Goal: Information Seeking & Learning: Check status

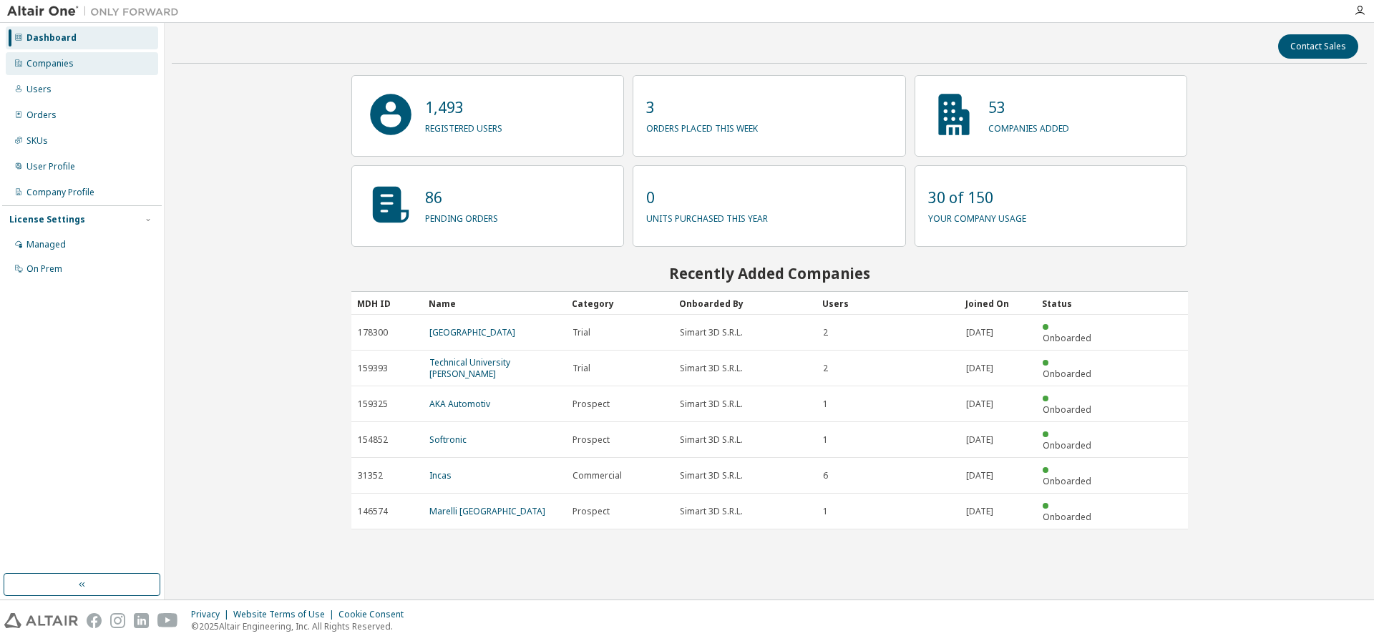
click at [59, 60] on div "Companies" at bounding box center [49, 63] width 47 height 11
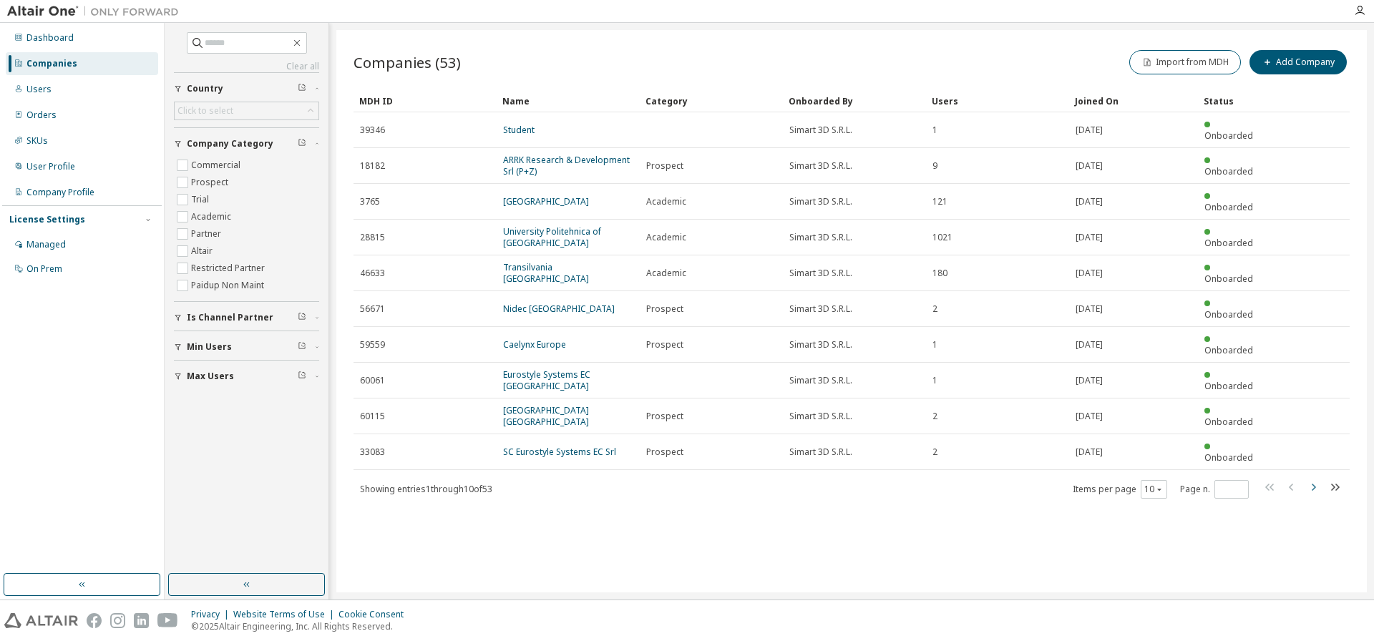
click at [1316, 479] on icon "button" at bounding box center [1313, 487] width 17 height 17
type input "*"
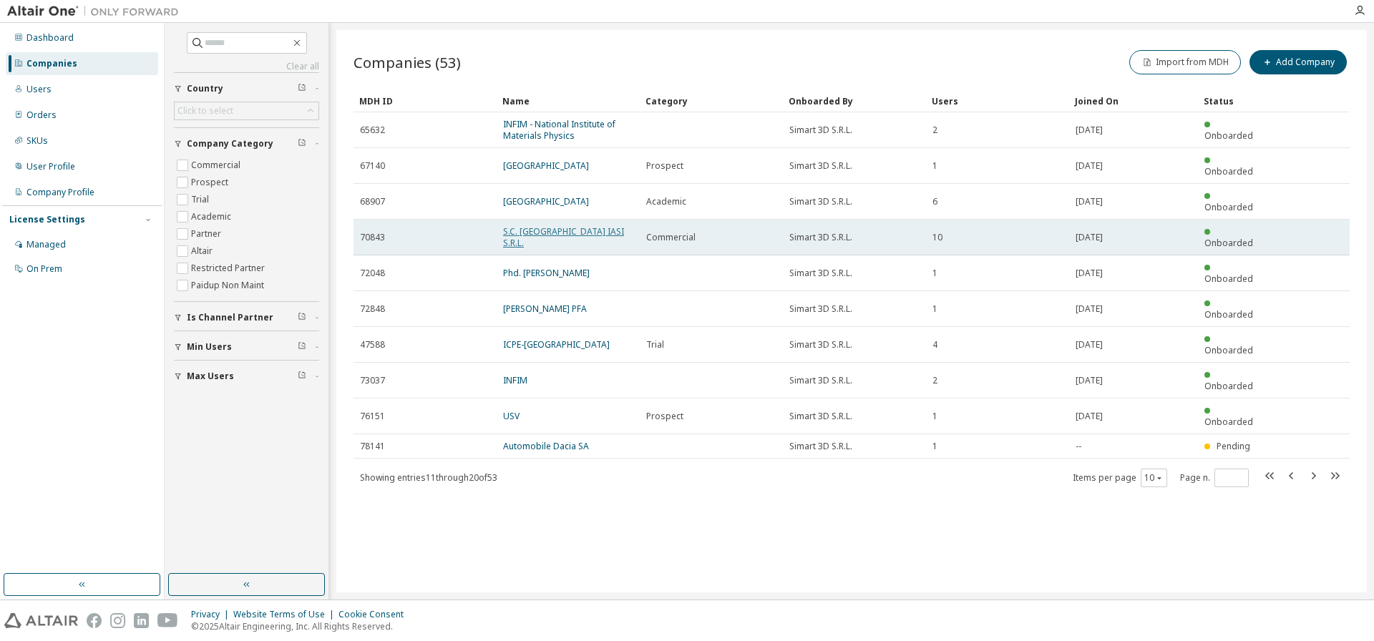
click at [563, 225] on link "S.C. [GEOGRAPHIC_DATA] IASI S.R.L." at bounding box center [563, 237] width 121 height 24
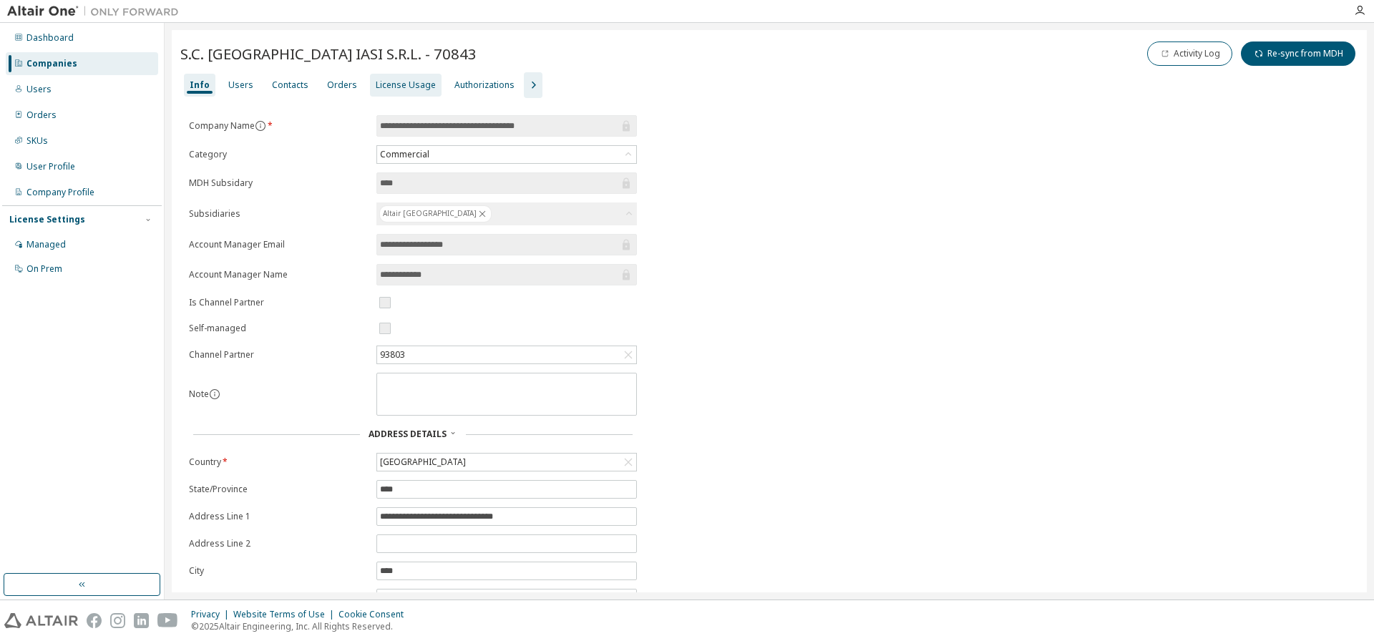
click at [408, 82] on div "License Usage" at bounding box center [406, 84] width 60 height 11
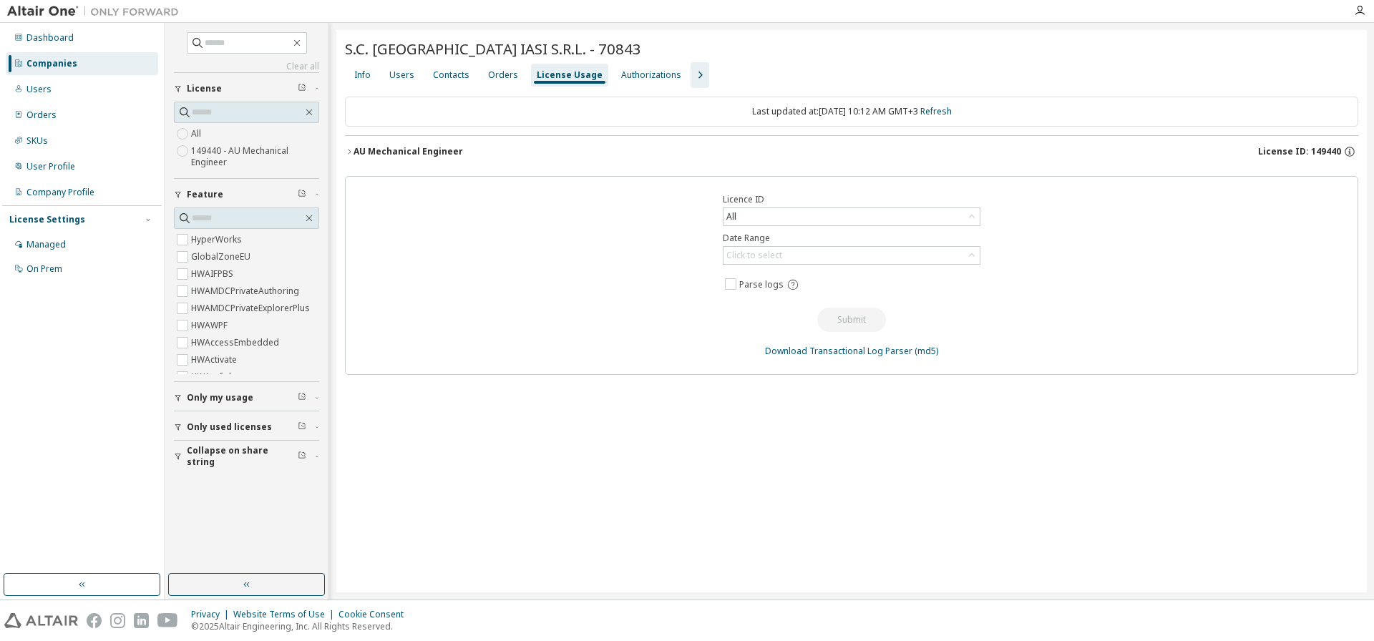
click at [397, 152] on div "AU Mechanical Engineer" at bounding box center [409, 151] width 110 height 11
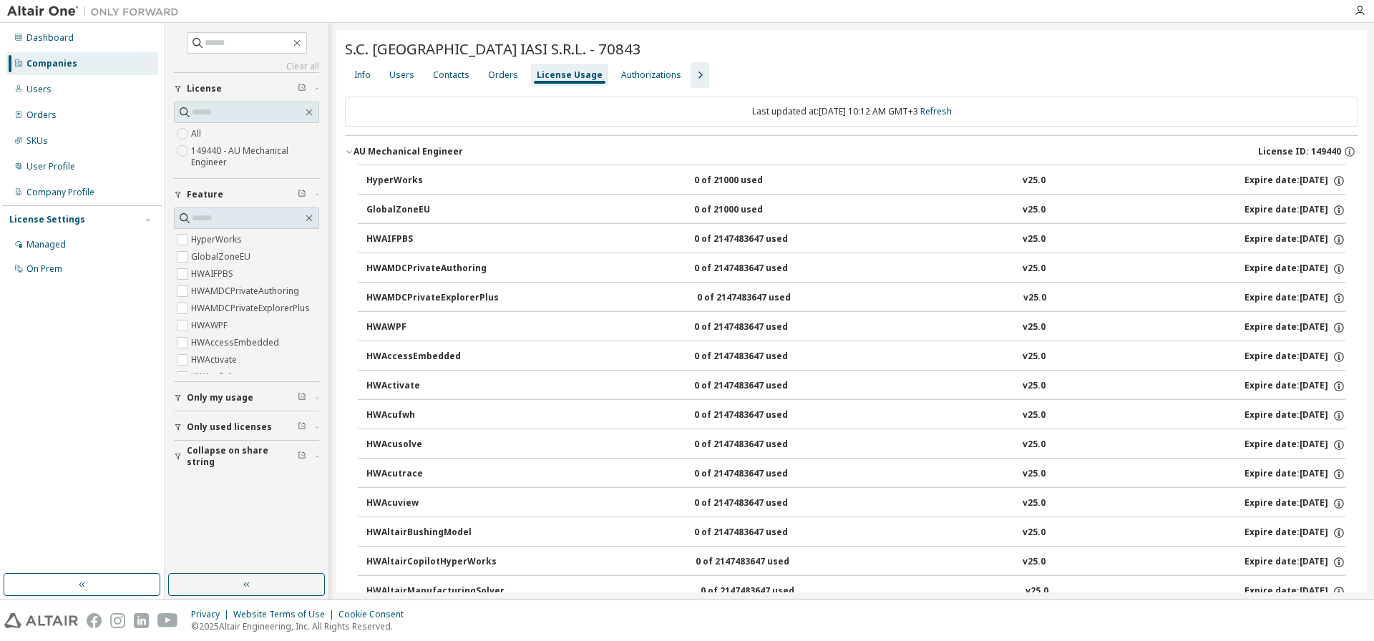
click at [67, 62] on div "Companies" at bounding box center [51, 63] width 51 height 11
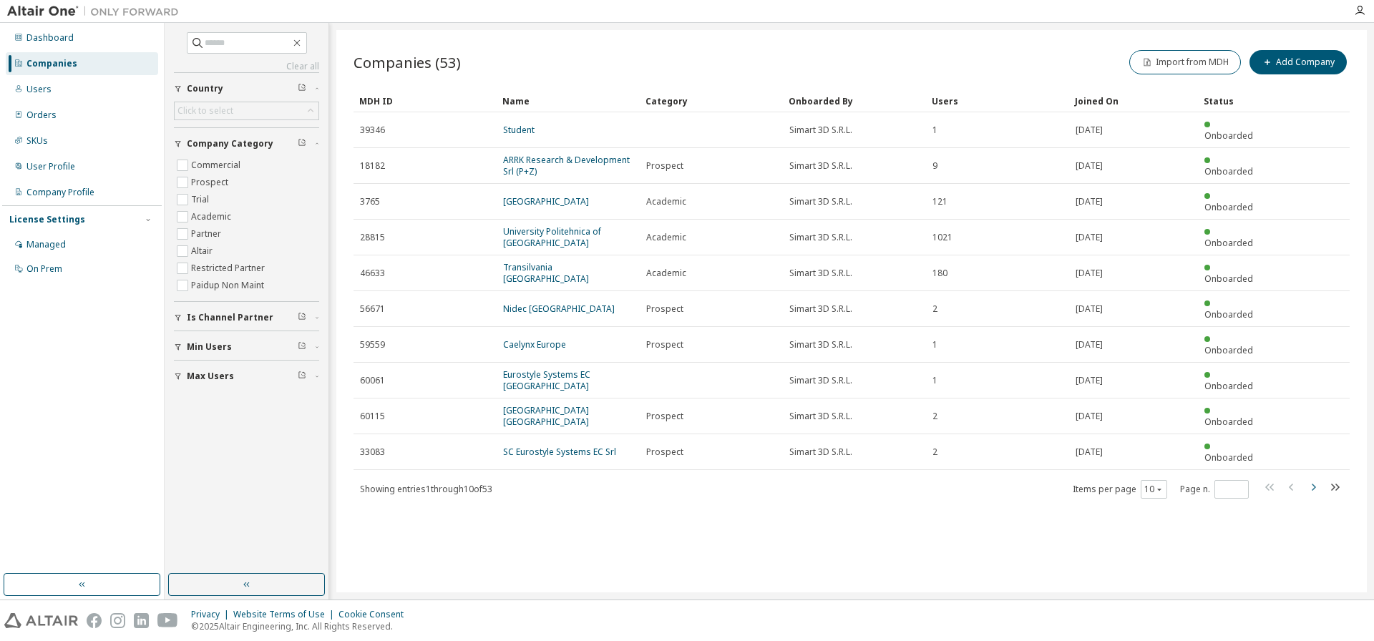
click at [1316, 479] on icon "button" at bounding box center [1313, 487] width 17 height 17
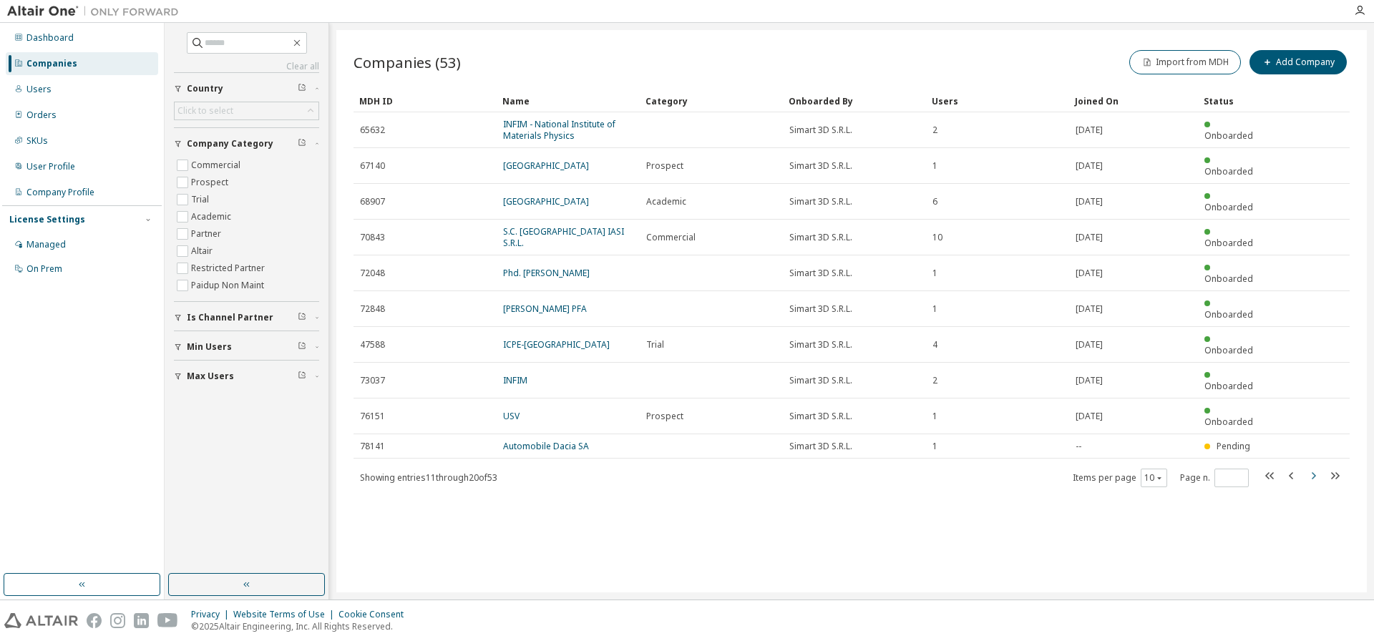
click at [1314, 472] on icon "button" at bounding box center [1314, 475] width 4 height 7
type input "*"
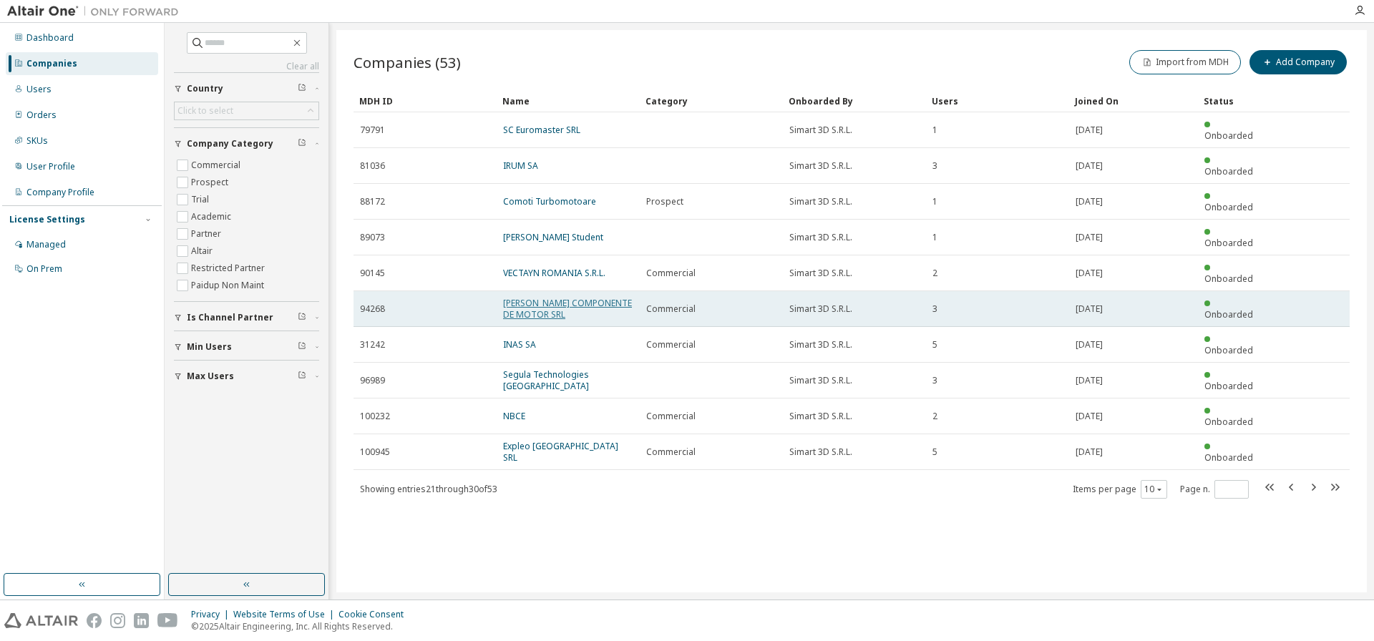
click at [543, 297] on link "[PERSON_NAME] COMPONENTE DE MOTOR SRL" at bounding box center [567, 309] width 129 height 24
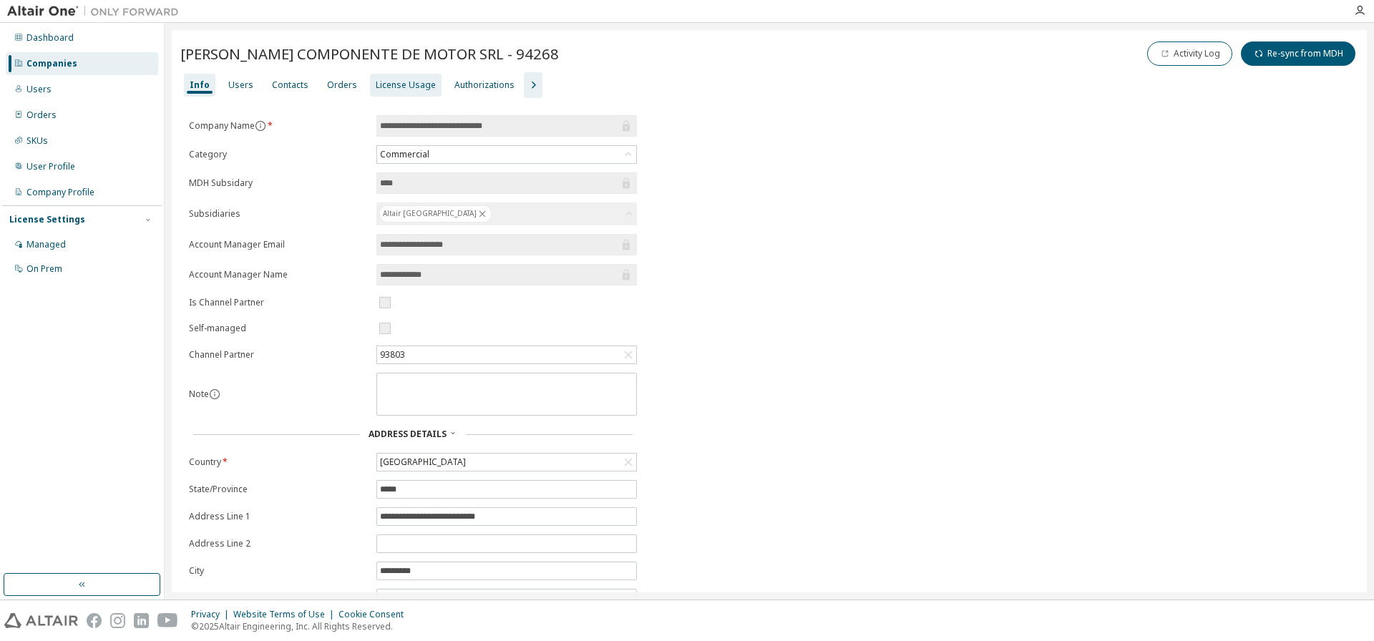
click at [383, 87] on div "License Usage" at bounding box center [406, 84] width 60 height 11
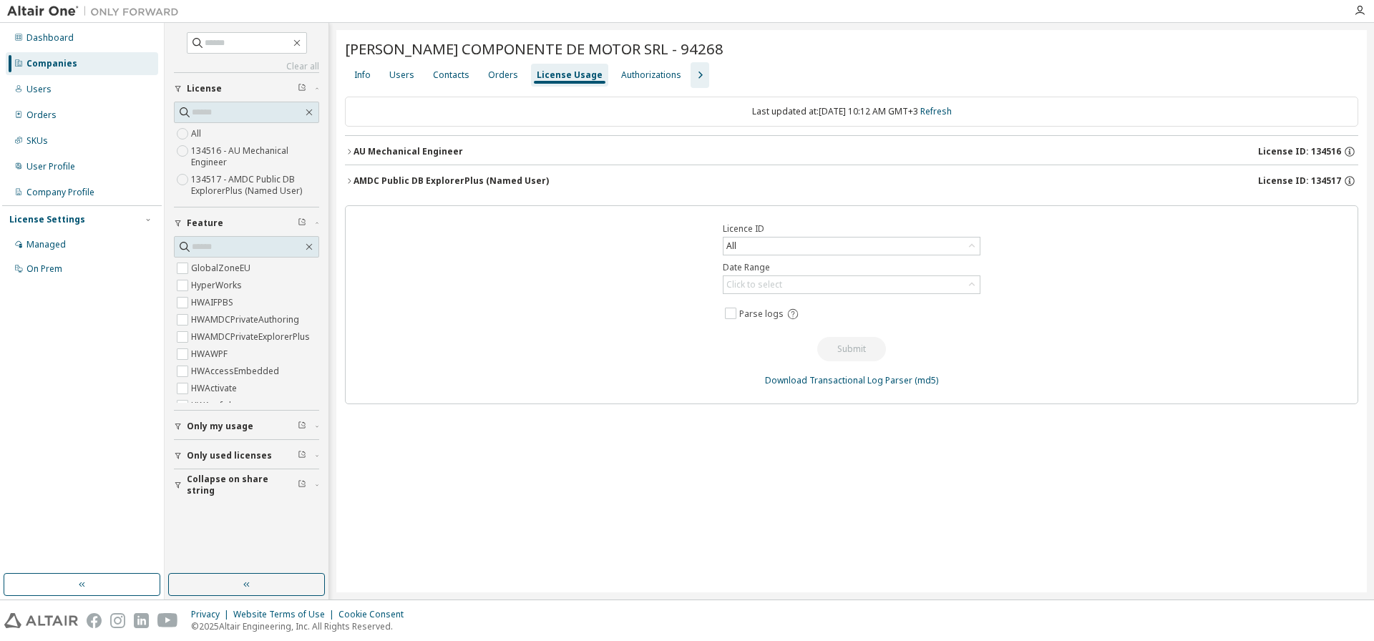
click at [407, 149] on div "AU Mechanical Engineer" at bounding box center [409, 151] width 110 height 11
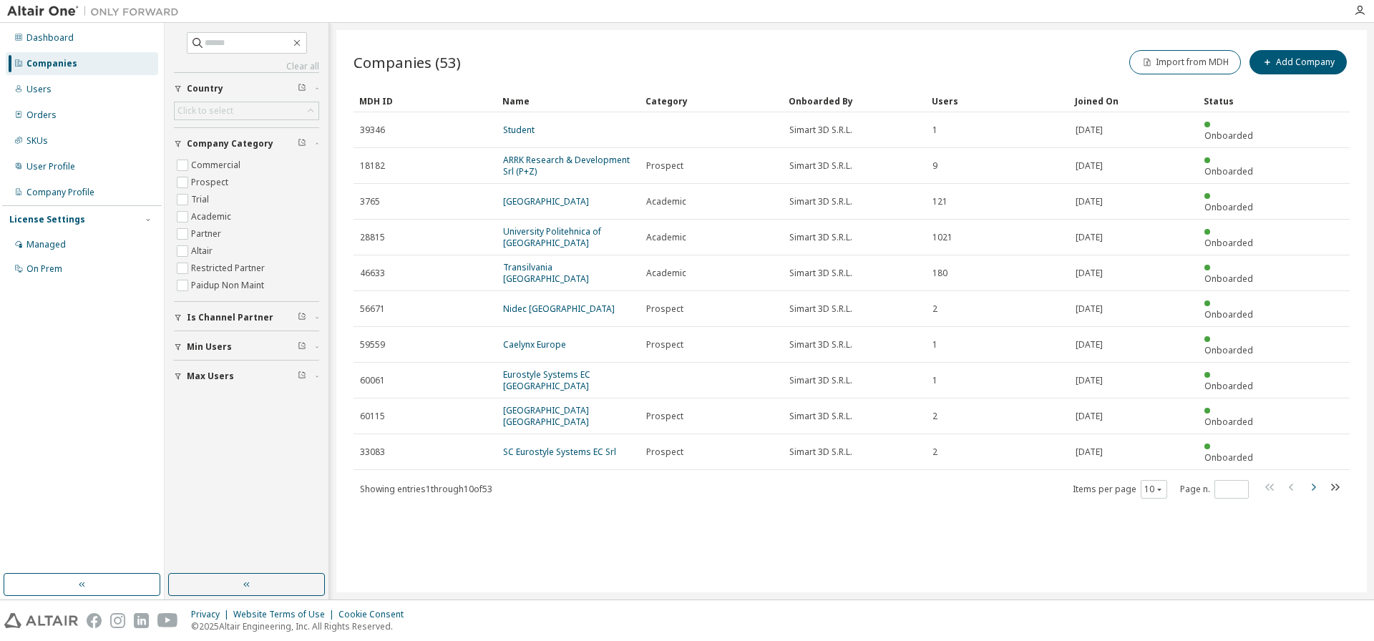
click at [1316, 484] on icon "button" at bounding box center [1314, 487] width 4 height 7
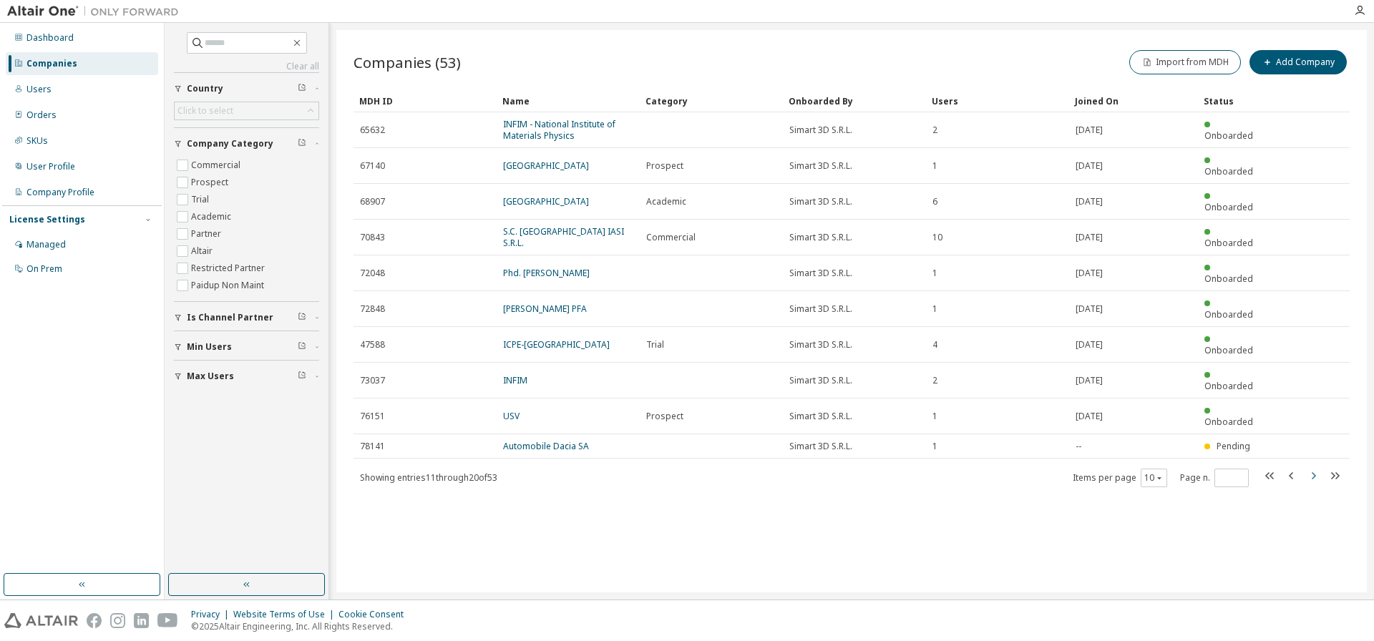
click at [1314, 472] on icon "button" at bounding box center [1314, 475] width 4 height 7
type input "*"
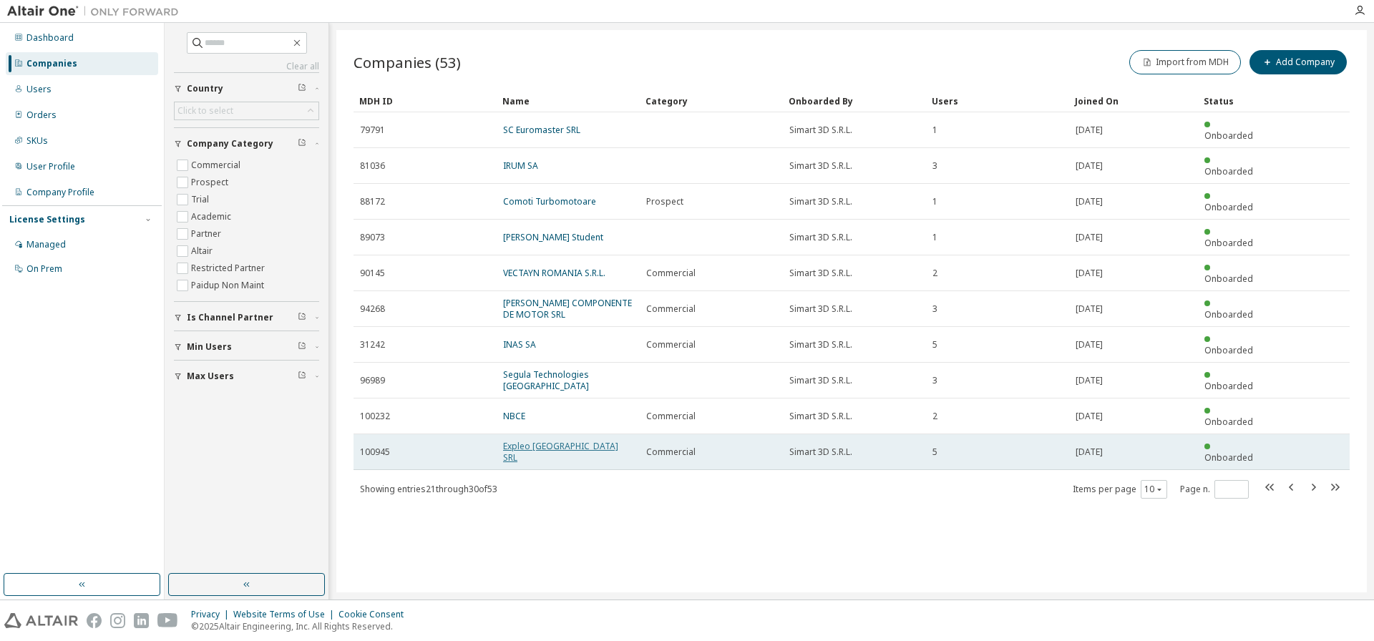
click at [533, 440] on link "Expleo [GEOGRAPHIC_DATA] SRL" at bounding box center [560, 452] width 115 height 24
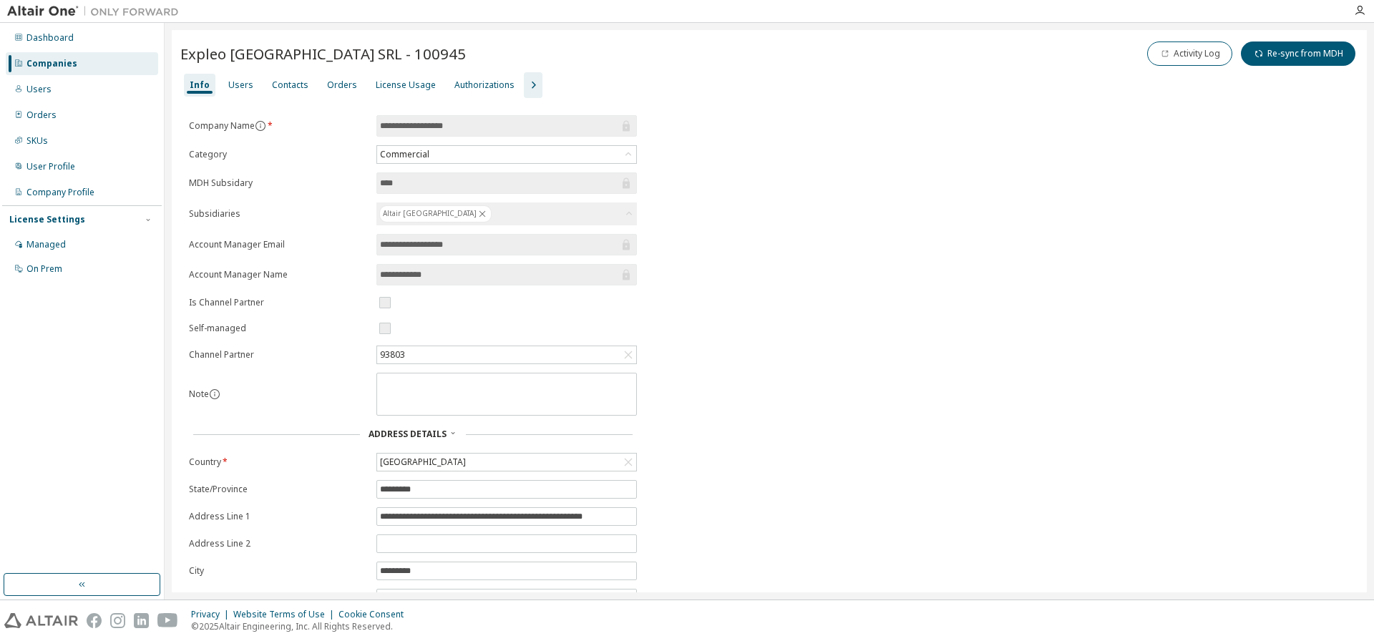
click at [405, 87] on div "License Usage" at bounding box center [406, 84] width 60 height 11
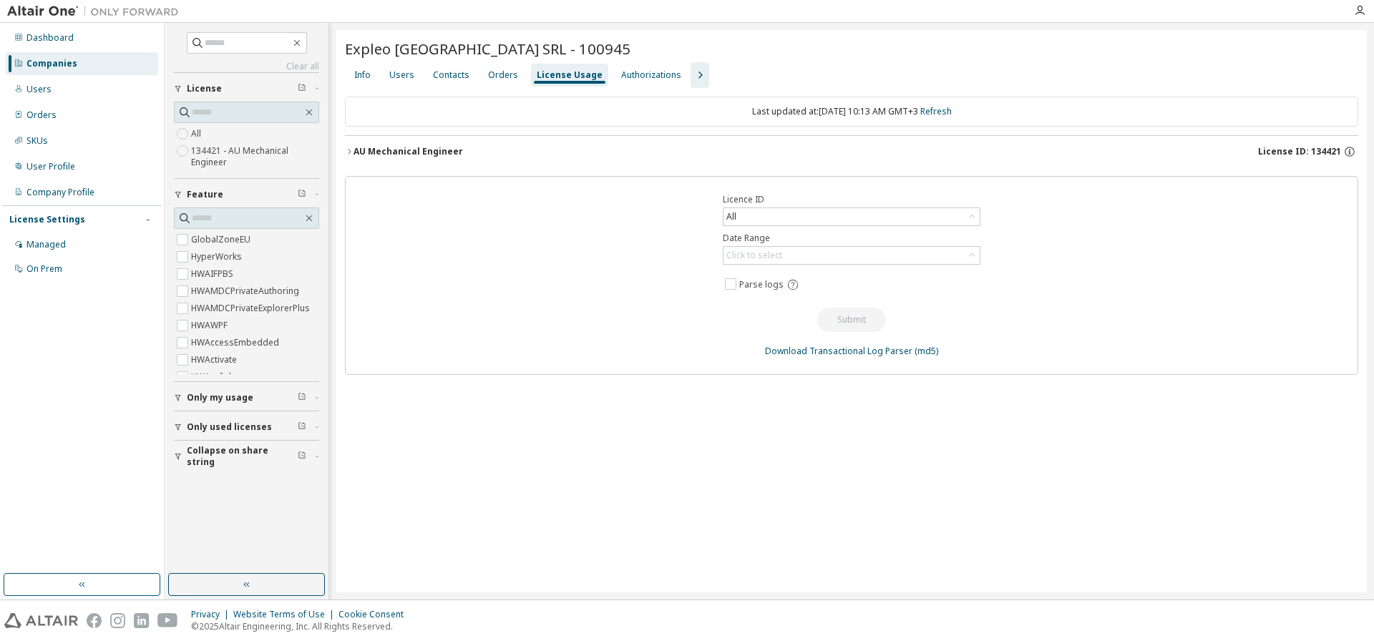
click at [389, 152] on div "AU Mechanical Engineer" at bounding box center [409, 151] width 110 height 11
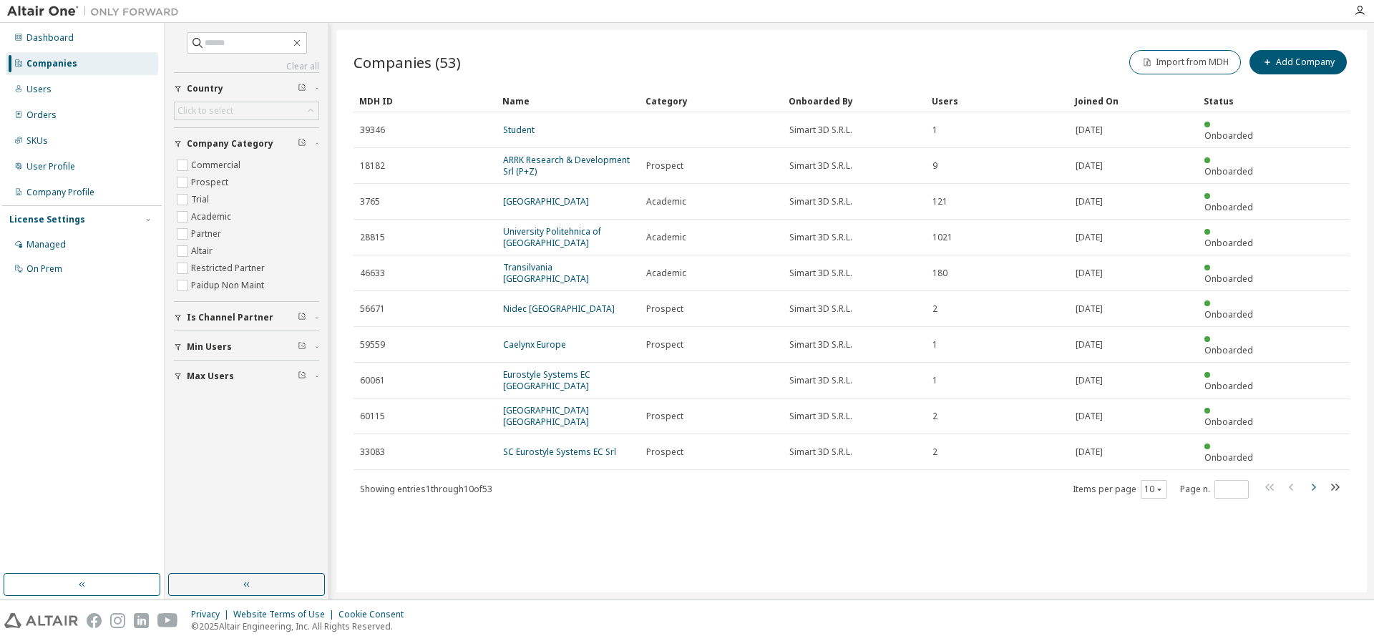
click at [1312, 479] on icon "button" at bounding box center [1313, 487] width 17 height 17
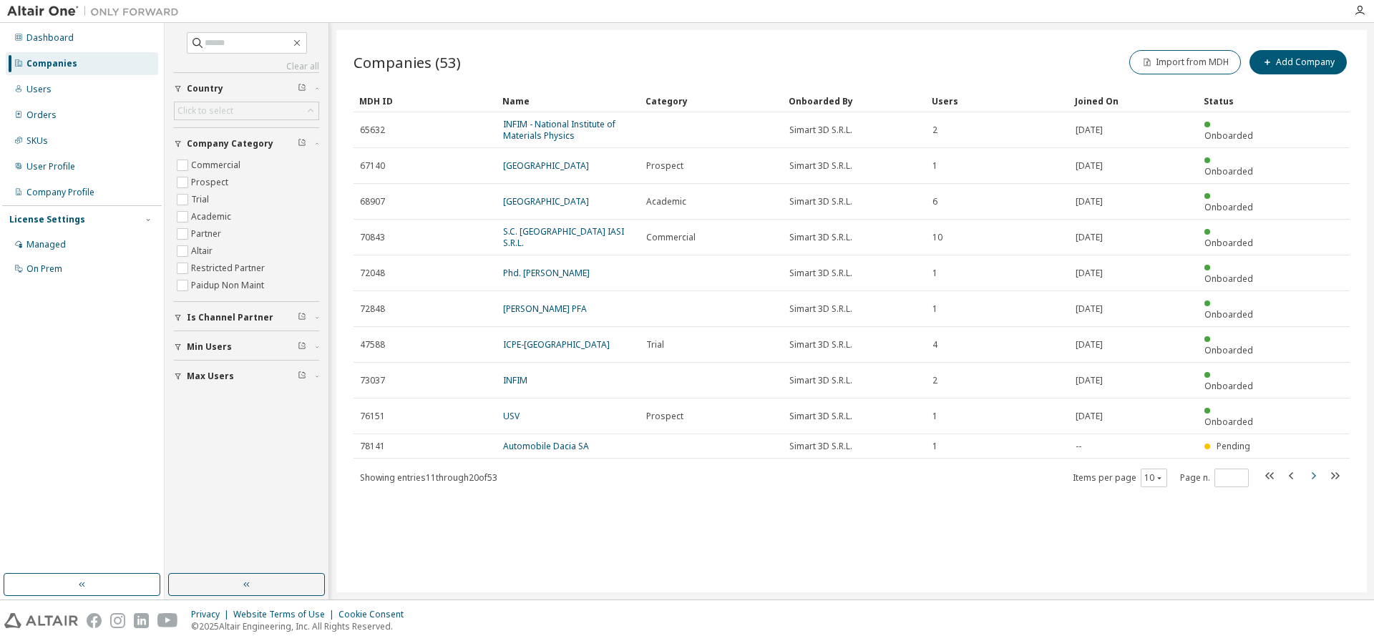
click at [1314, 472] on icon "button" at bounding box center [1314, 475] width 4 height 7
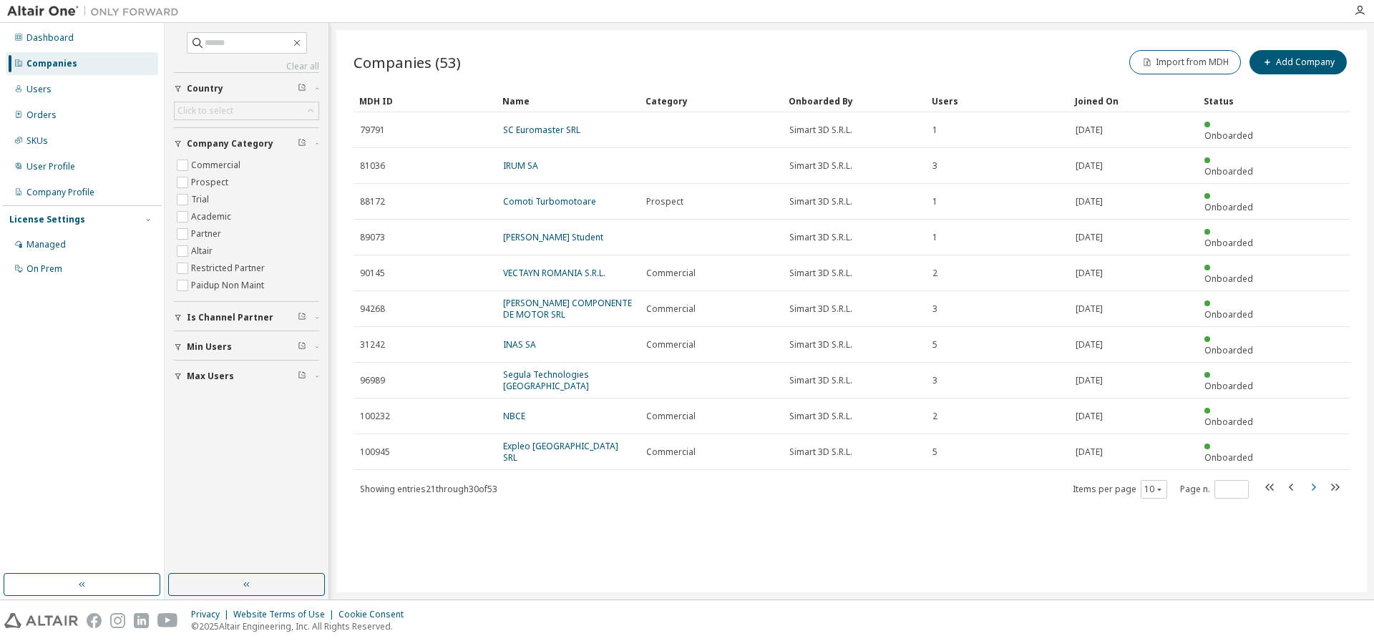
click at [1316, 479] on icon "button" at bounding box center [1313, 487] width 17 height 17
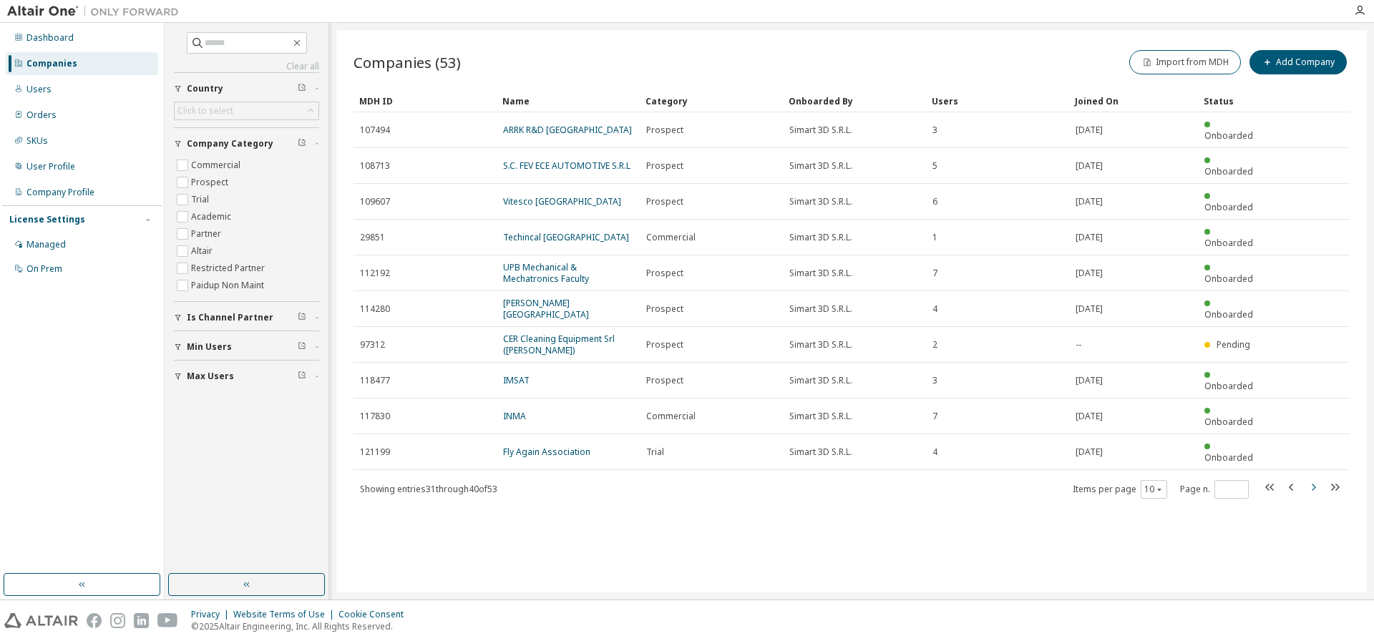
click at [1312, 479] on icon "button" at bounding box center [1313, 487] width 17 height 17
type input "*"
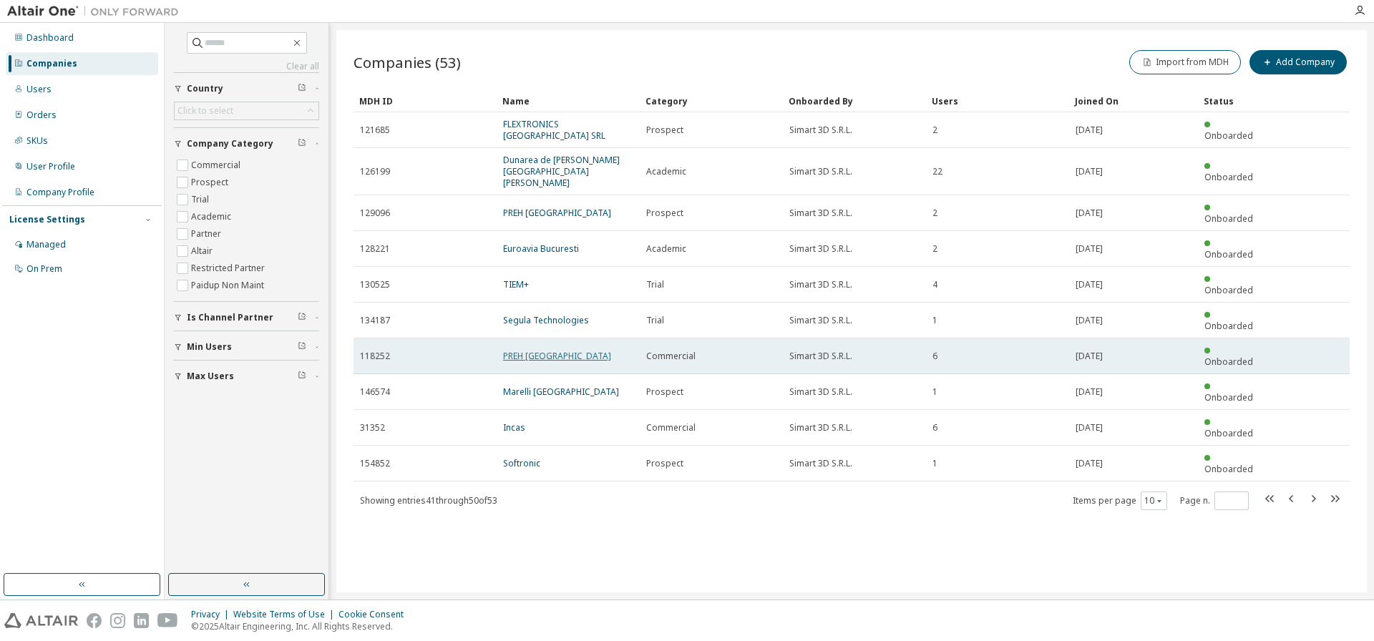
click at [545, 350] on link "PREH [GEOGRAPHIC_DATA]" at bounding box center [557, 356] width 108 height 12
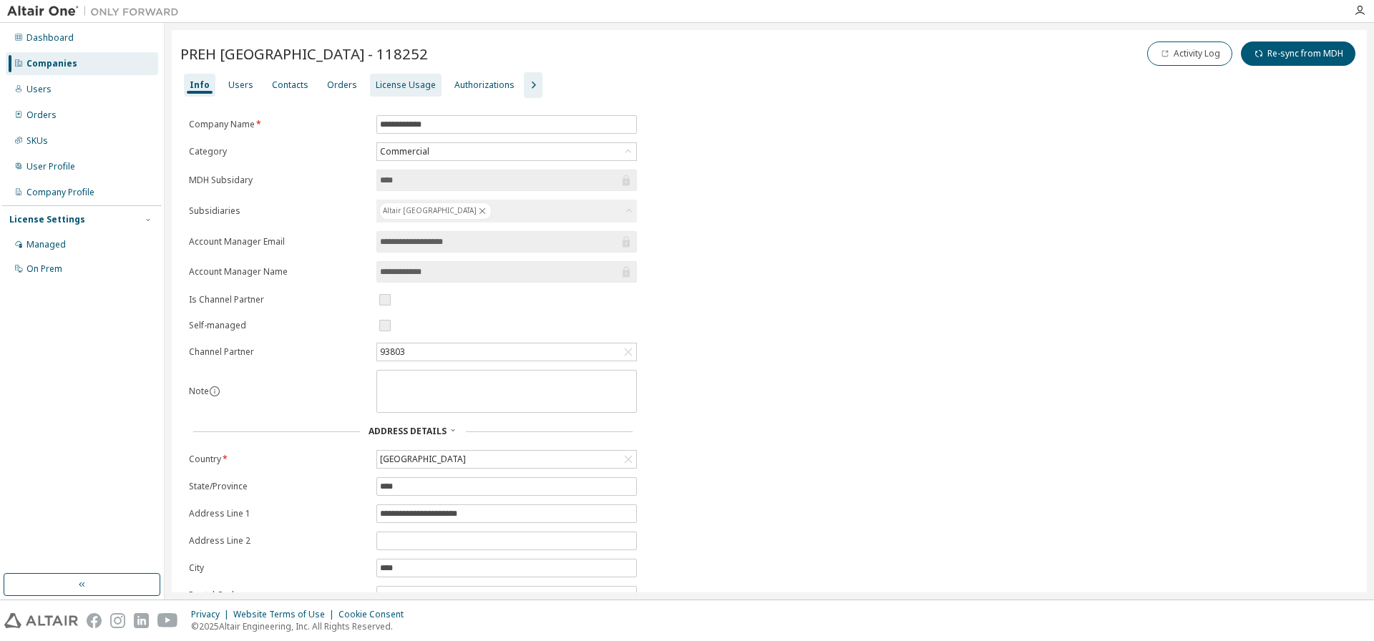
click at [390, 81] on div "License Usage" at bounding box center [406, 84] width 60 height 11
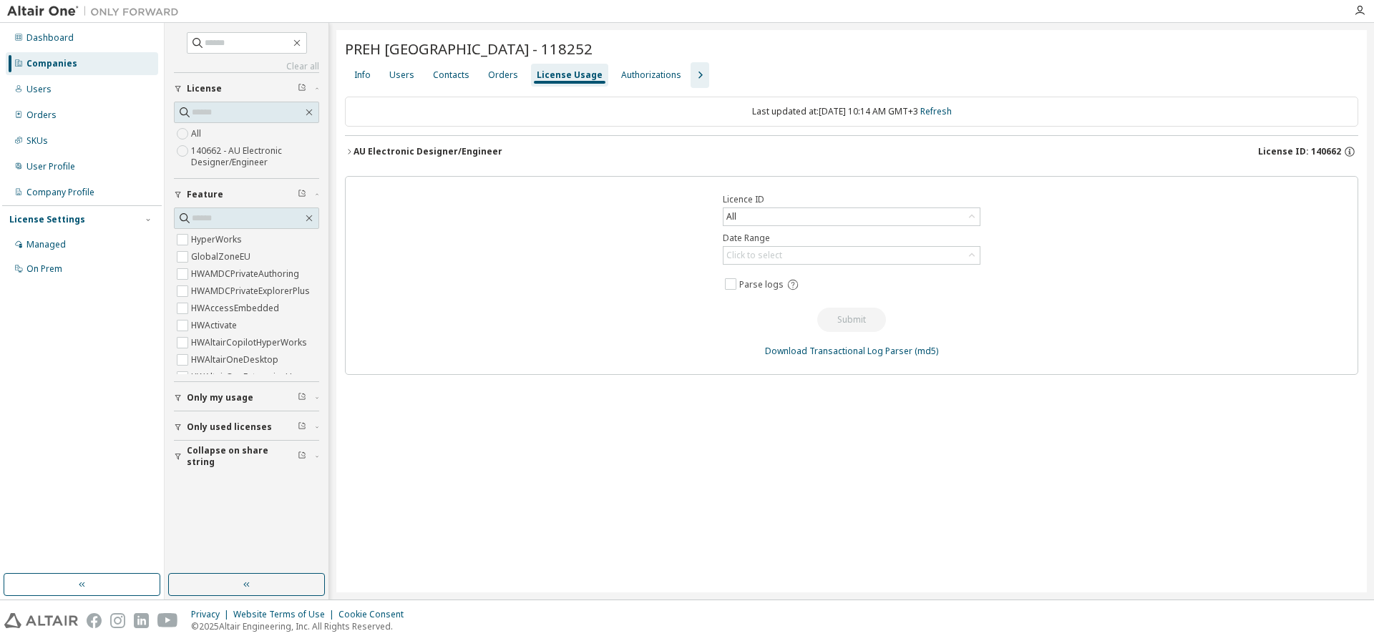
click at [465, 150] on div "AU Electronic Designer/Engineer" at bounding box center [428, 151] width 149 height 11
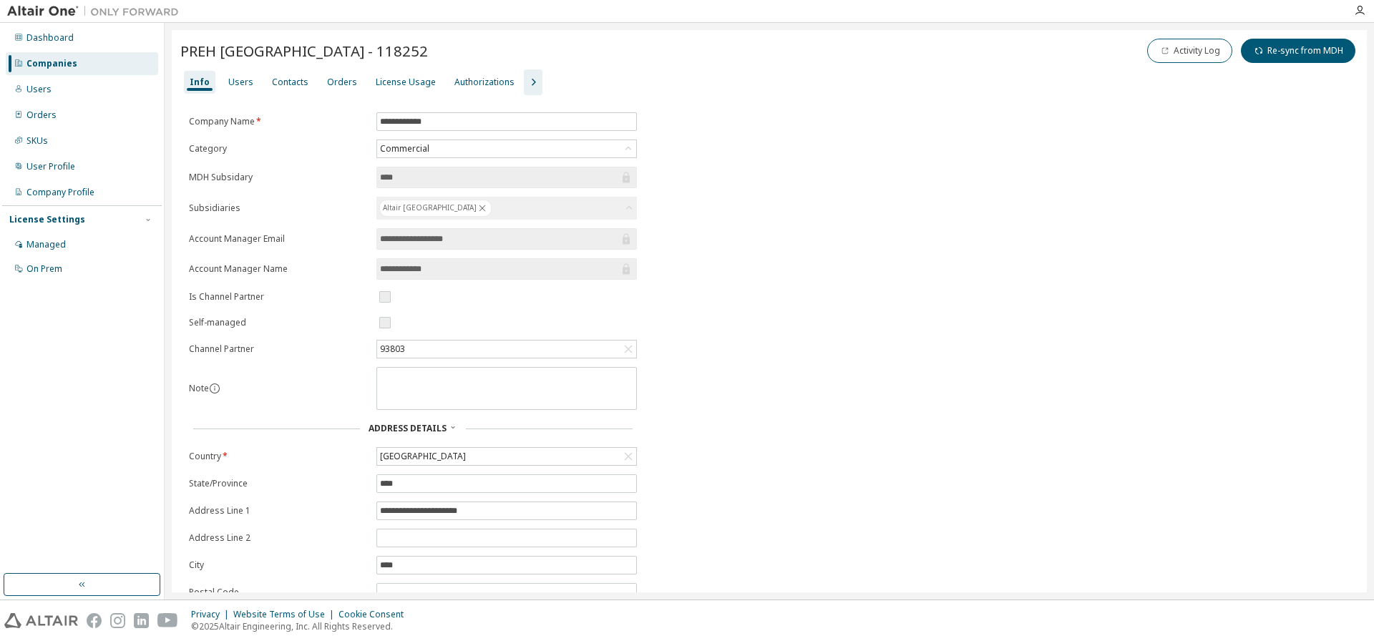
scroll to position [6, 0]
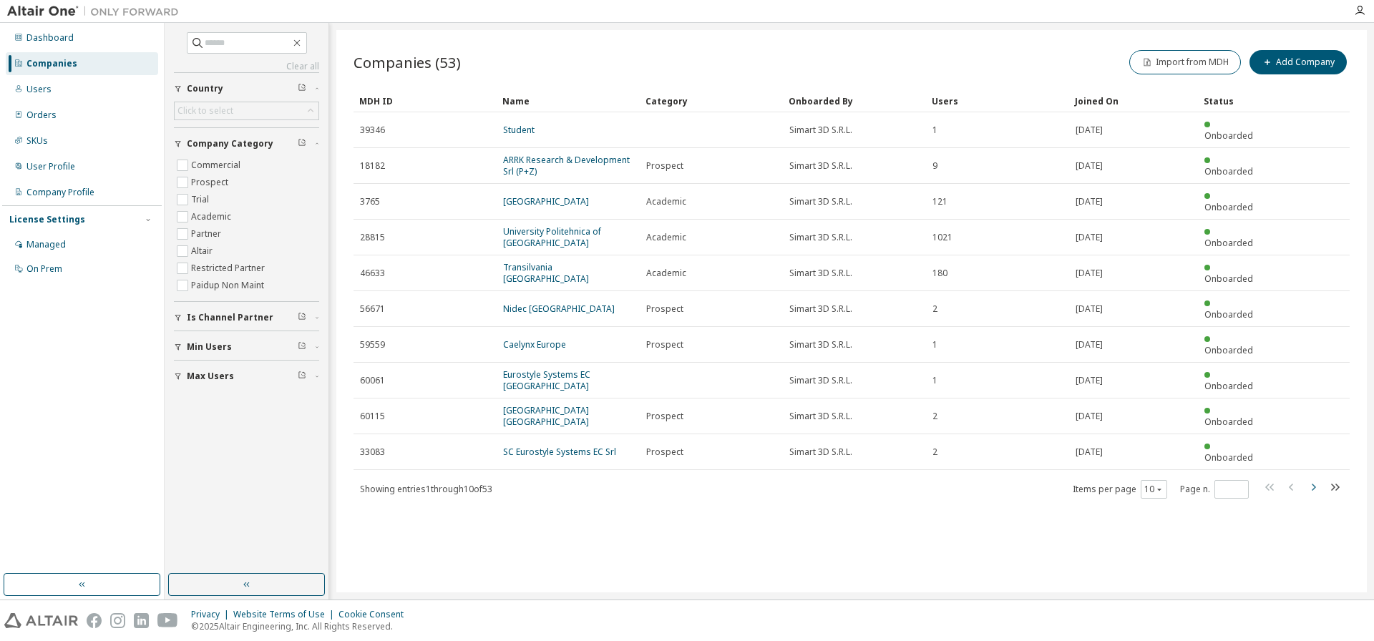
click at [1312, 479] on icon "button" at bounding box center [1313, 487] width 17 height 17
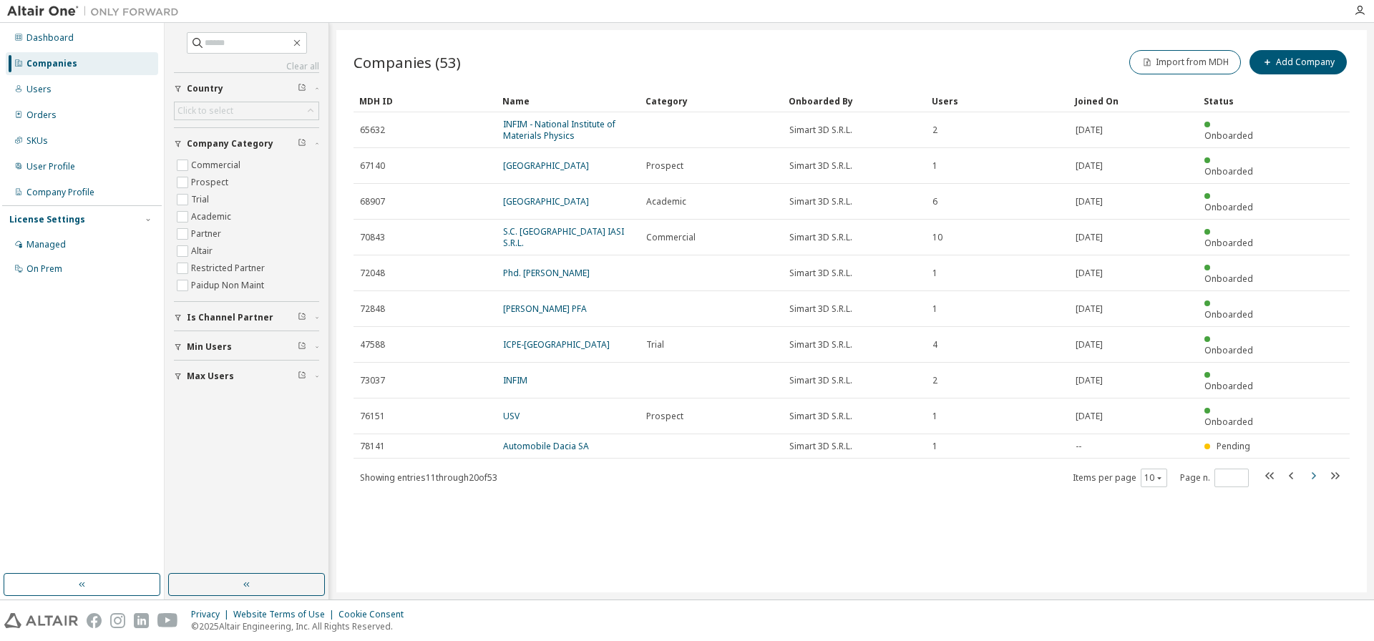
click at [1314, 472] on icon "button" at bounding box center [1314, 475] width 4 height 7
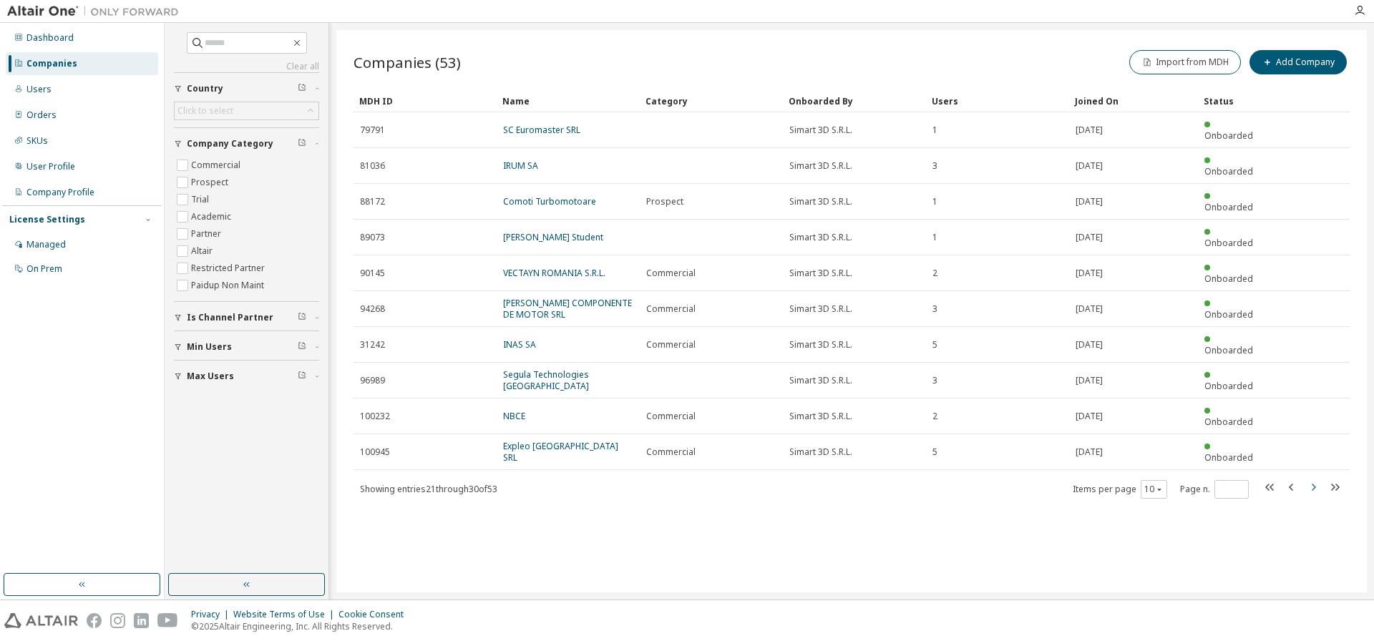
click at [1316, 479] on icon "button" at bounding box center [1313, 487] width 17 height 17
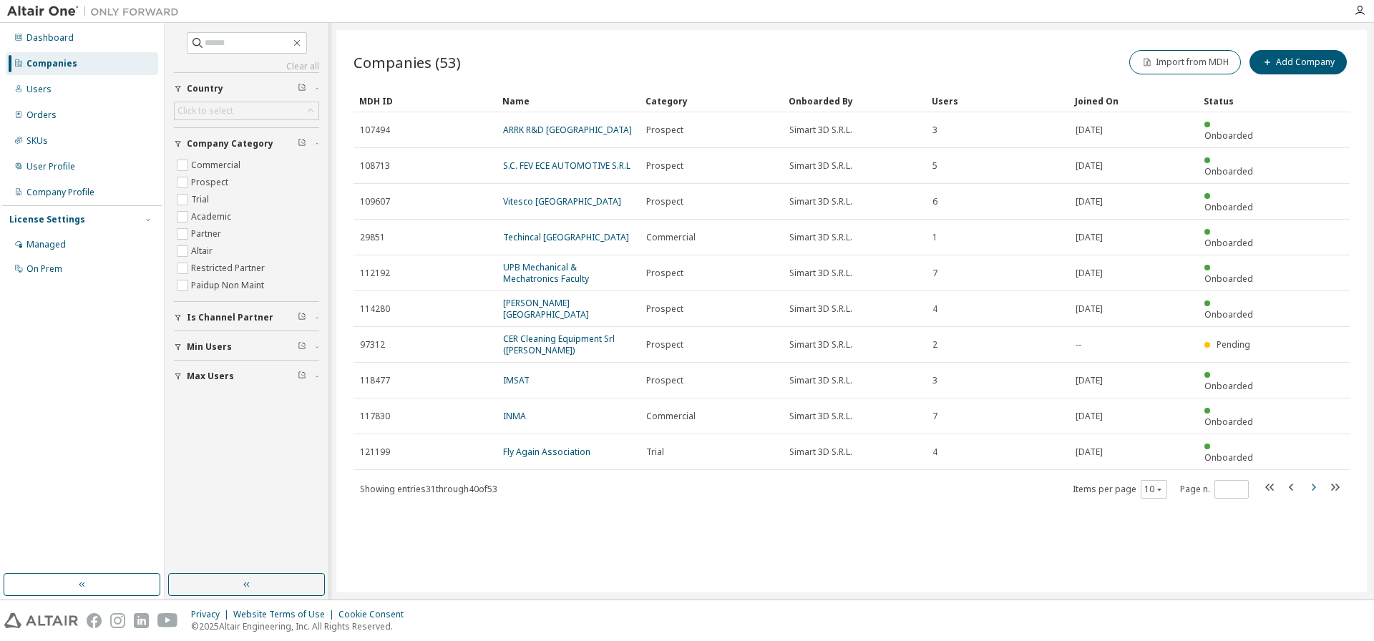
click at [1314, 479] on icon "button" at bounding box center [1313, 487] width 17 height 17
type input "*"
